Goal: Transaction & Acquisition: Subscribe to service/newsletter

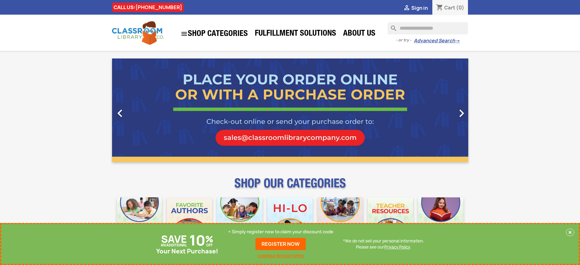
click at [281, 232] on p "+ Simply register now to claim your discount code" at bounding box center [280, 232] width 105 height 6
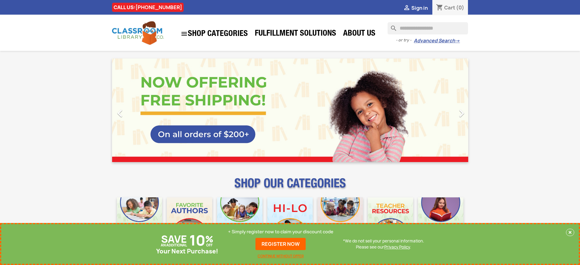
click at [281, 232] on p "+ Simply register now to claim your discount code" at bounding box center [280, 232] width 105 height 6
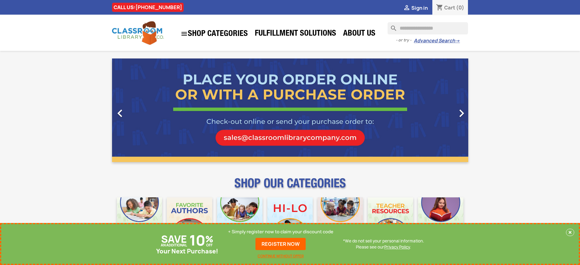
click at [281, 232] on p "+ Simply register now to claim your discount code" at bounding box center [280, 232] width 105 height 6
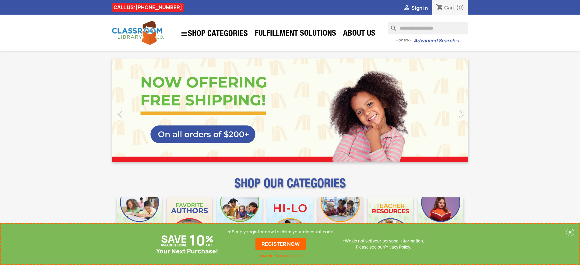
click at [281, 232] on p "+ Simply register now to claim your discount code" at bounding box center [280, 232] width 105 height 6
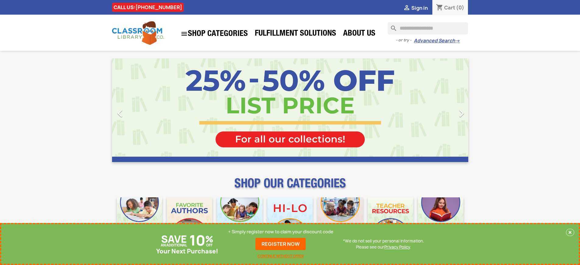
click at [281, 232] on p "+ Simply register now to claim your discount code" at bounding box center [280, 232] width 105 height 6
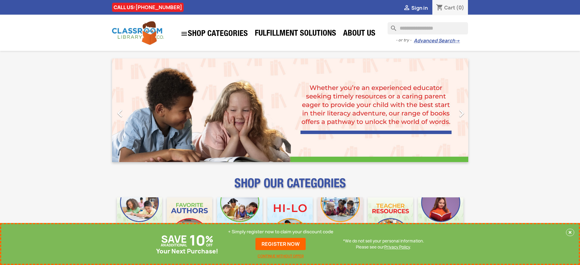
click at [281, 232] on p "+ Simply register now to claim your discount code" at bounding box center [280, 232] width 105 height 6
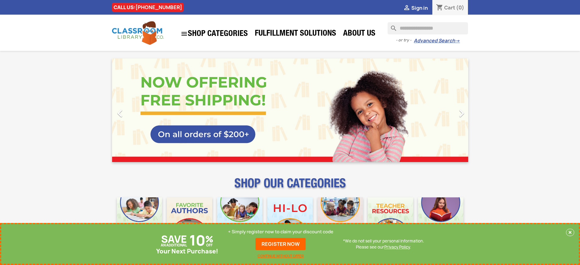
click at [281, 232] on p "+ Simply register now to claim your discount code" at bounding box center [280, 232] width 105 height 6
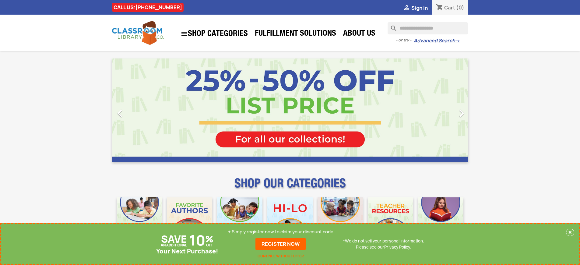
click at [281, 232] on p "+ Simply register now to claim your discount code" at bounding box center [280, 232] width 105 height 6
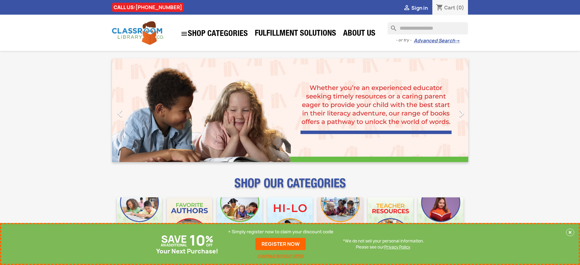
click at [281, 232] on p "+ Simply register now to claim your discount code" at bounding box center [280, 232] width 105 height 6
